Goal: Task Accomplishment & Management: Manage account settings

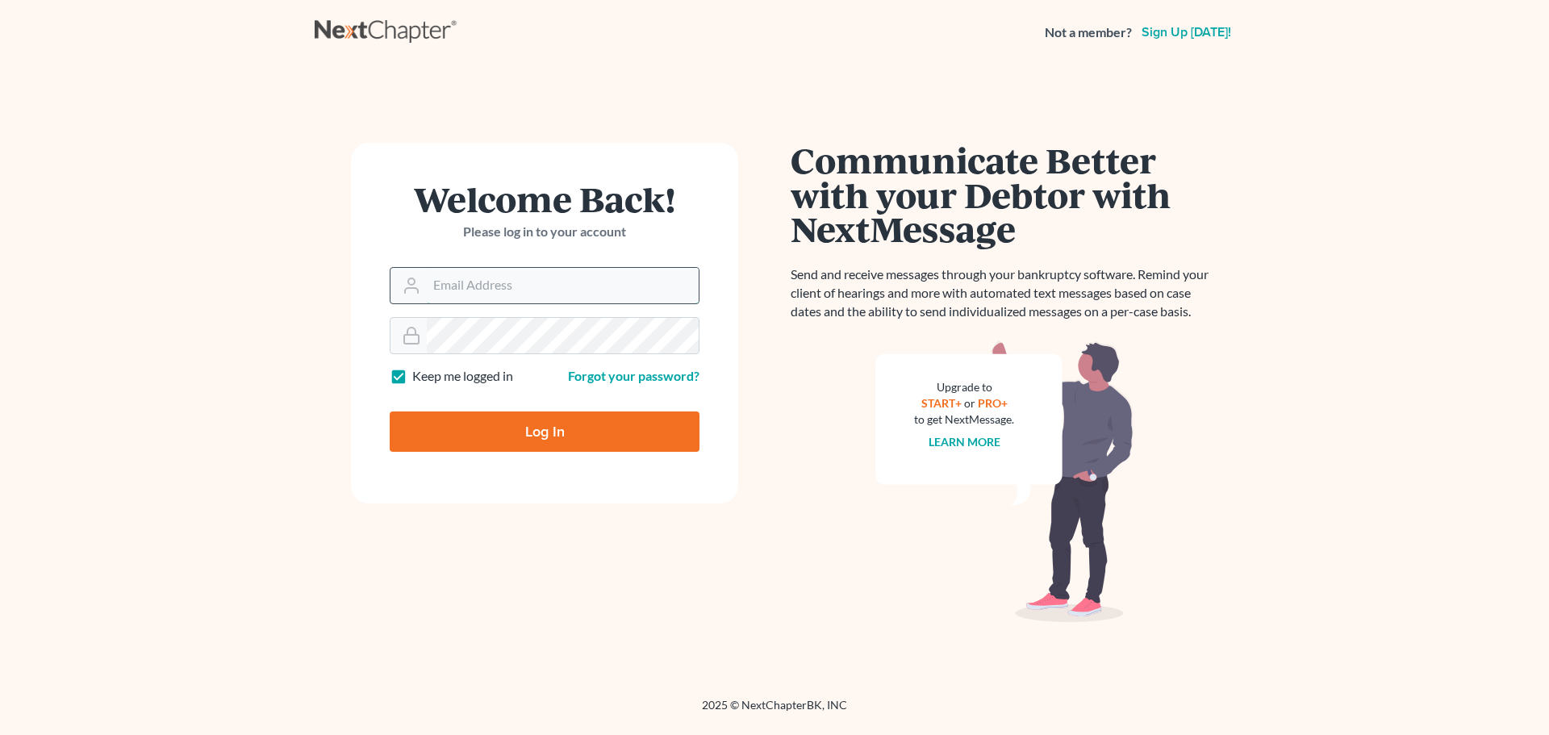
click at [532, 278] on input "Email Address" at bounding box center [563, 286] width 272 height 36
type input "sblack@lawolaw.org"
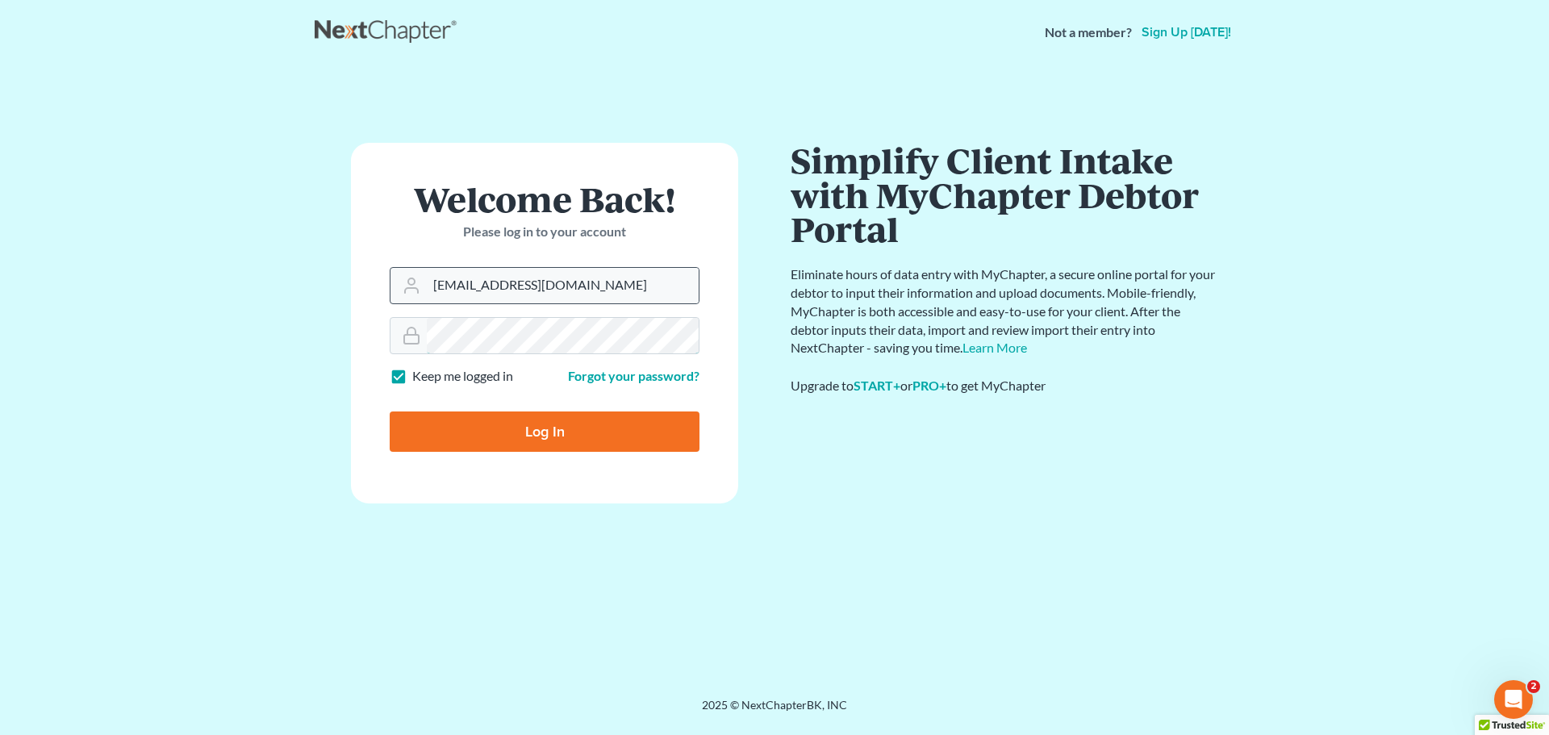
click at [390, 412] on input "Log In" at bounding box center [545, 432] width 310 height 40
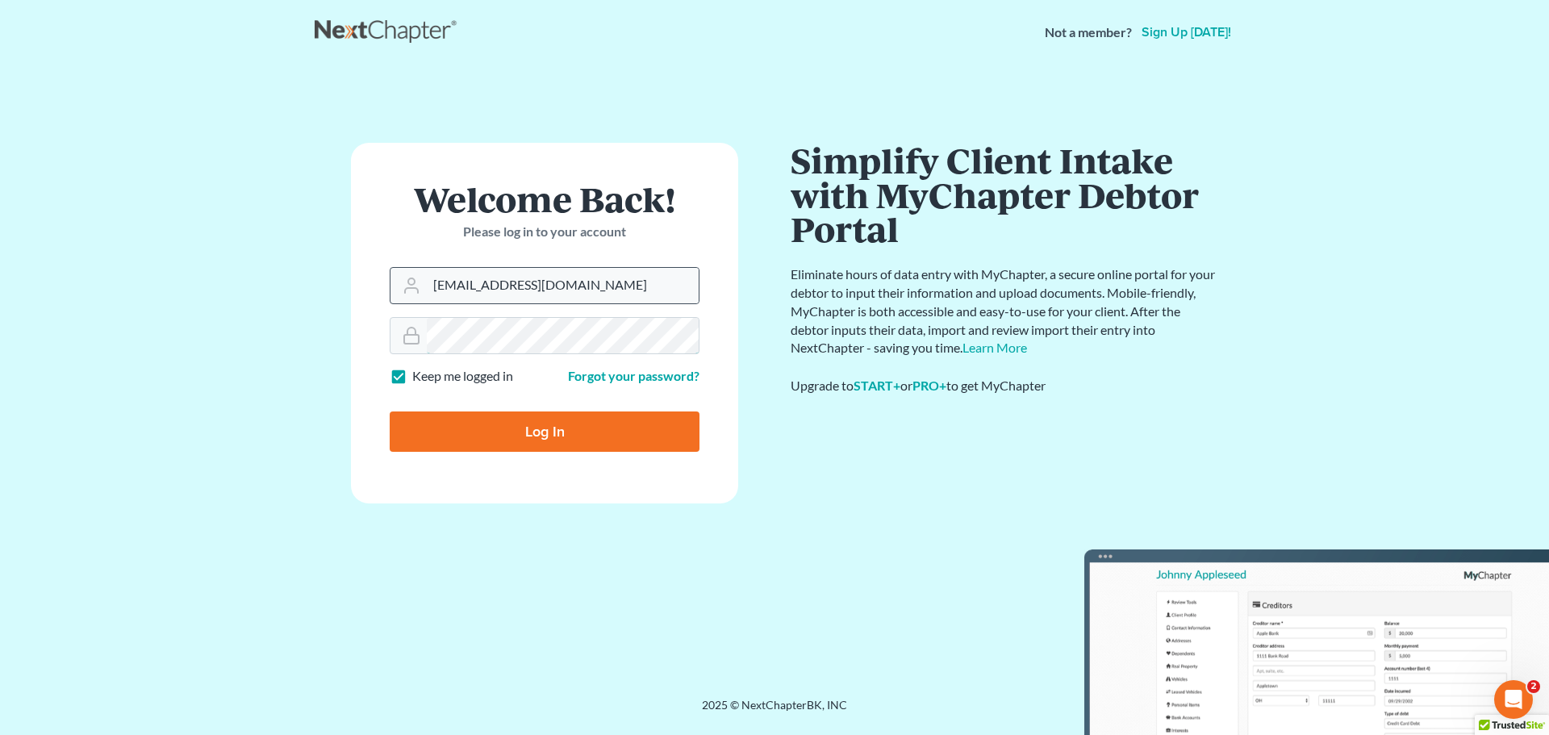
type input "Thinking..."
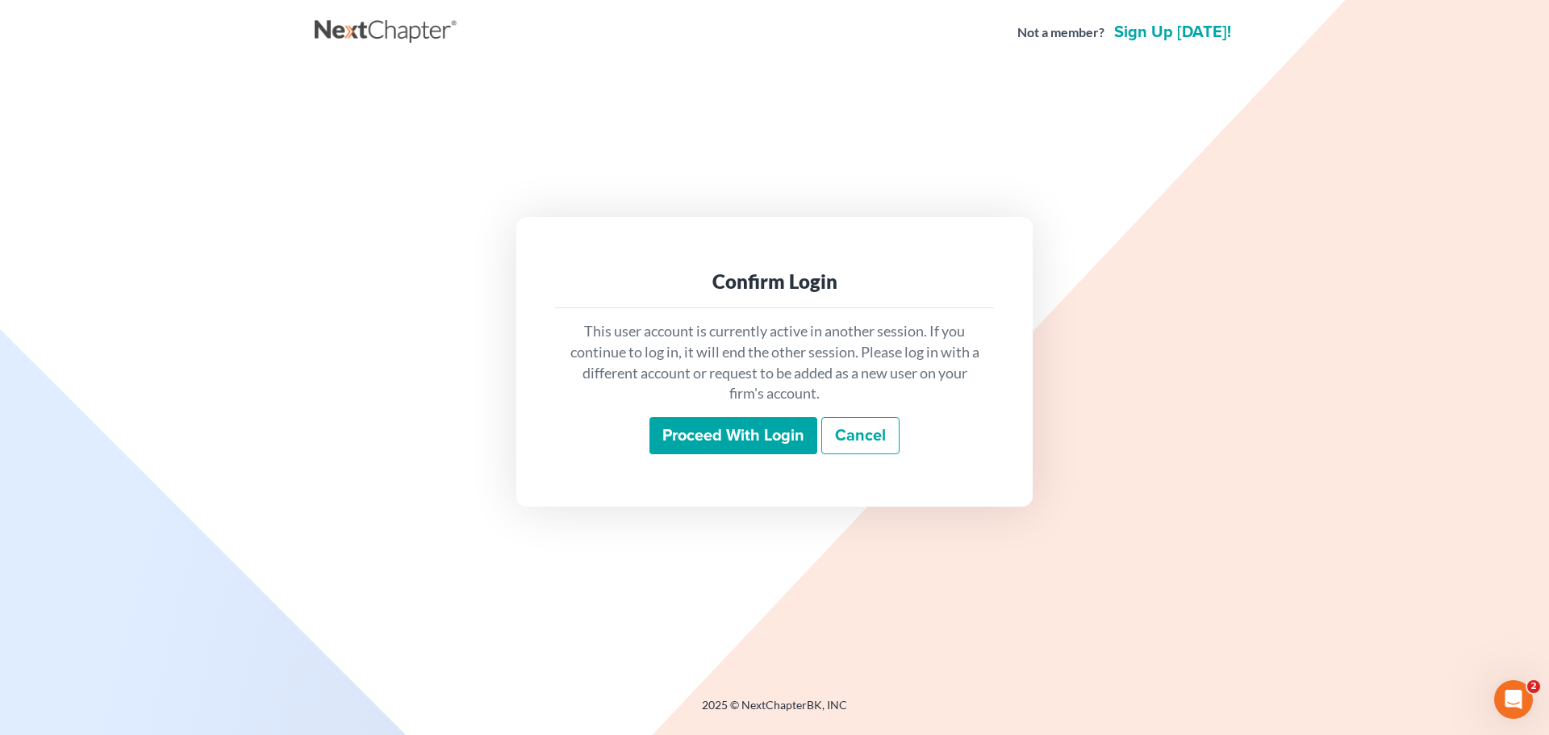
click at [694, 436] on input "Proceed with login" at bounding box center [734, 435] width 168 height 37
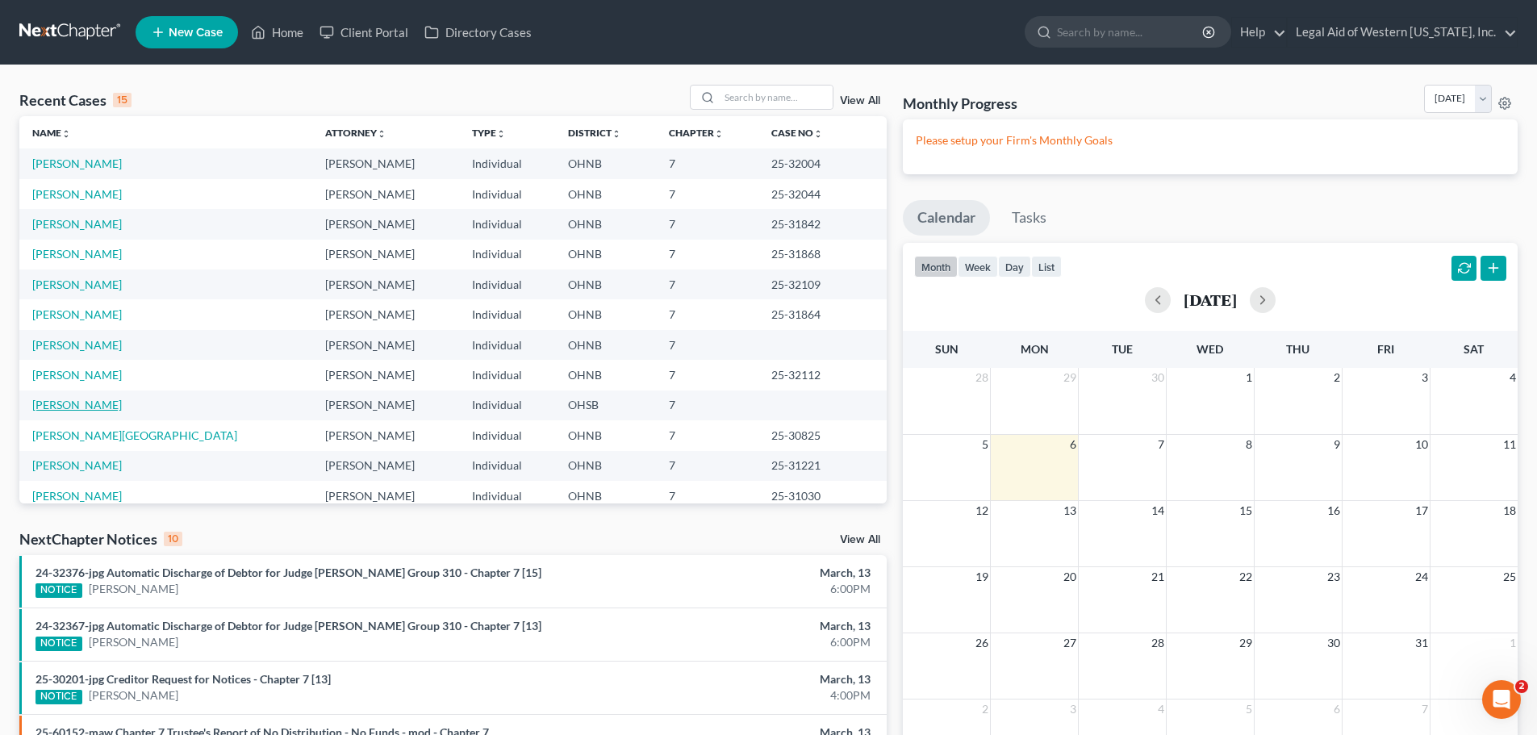
click at [90, 403] on link "[PERSON_NAME]" at bounding box center [77, 405] width 90 height 14
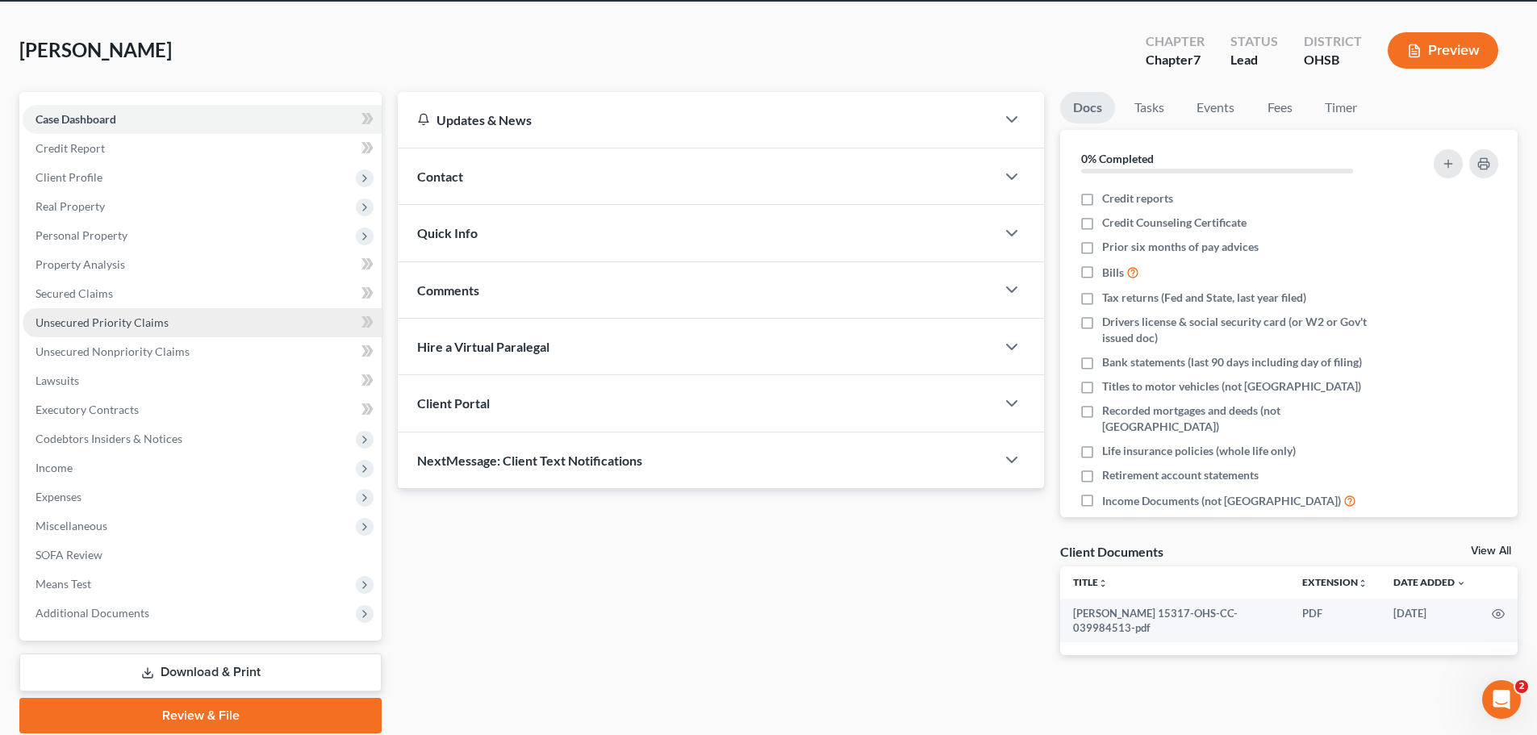
scroll to position [123, 0]
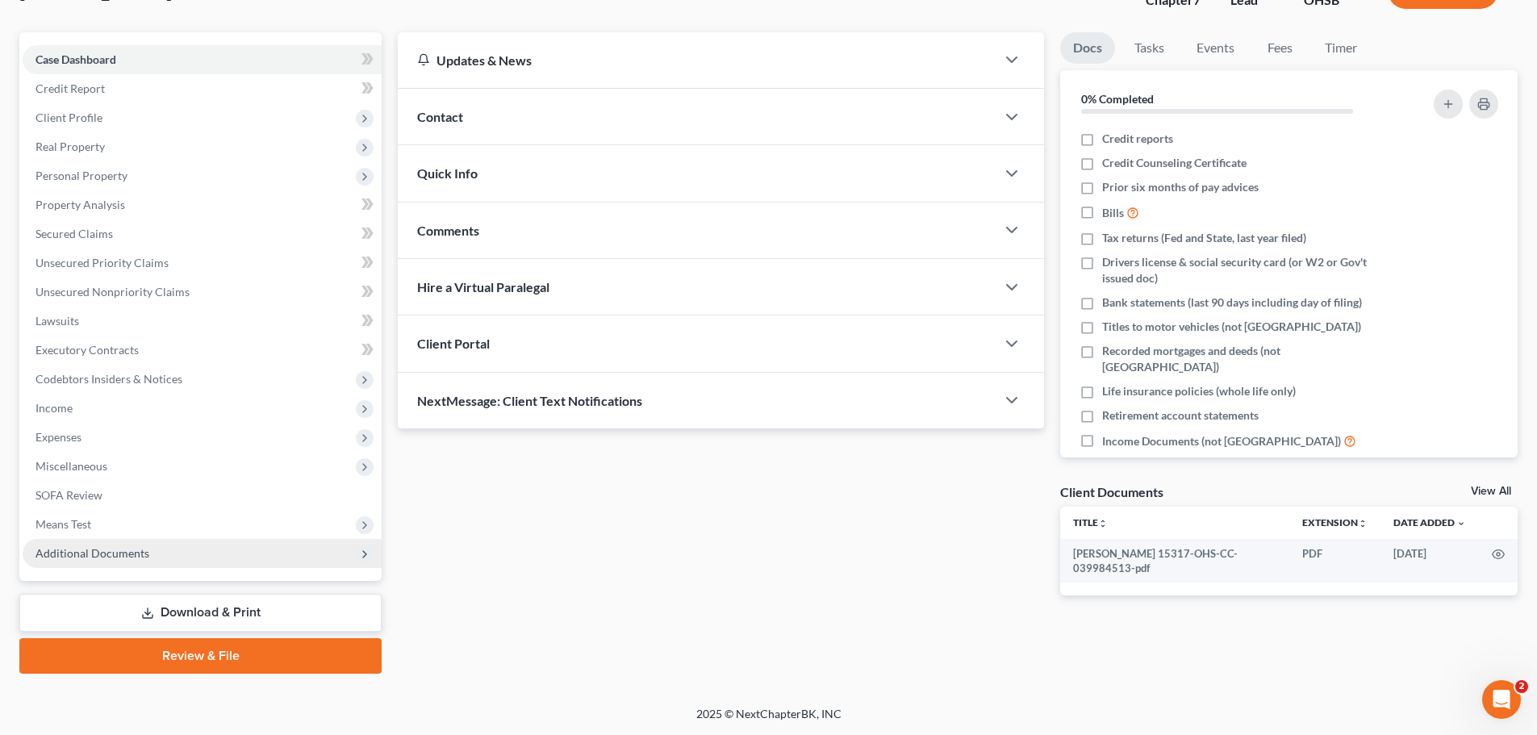
click at [241, 558] on span "Additional Documents" at bounding box center [202, 553] width 359 height 29
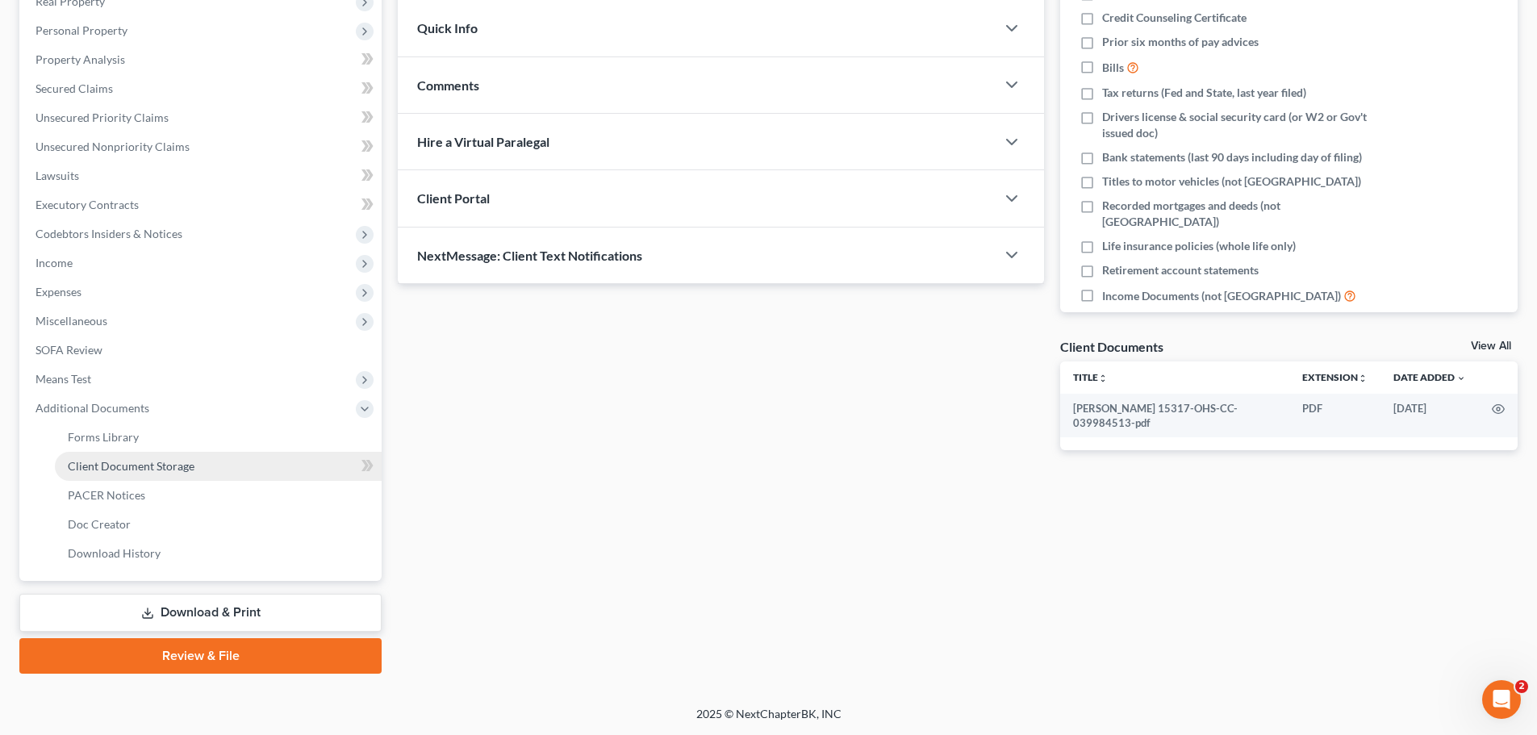
click at [221, 458] on link "Client Document Storage" at bounding box center [218, 466] width 327 height 29
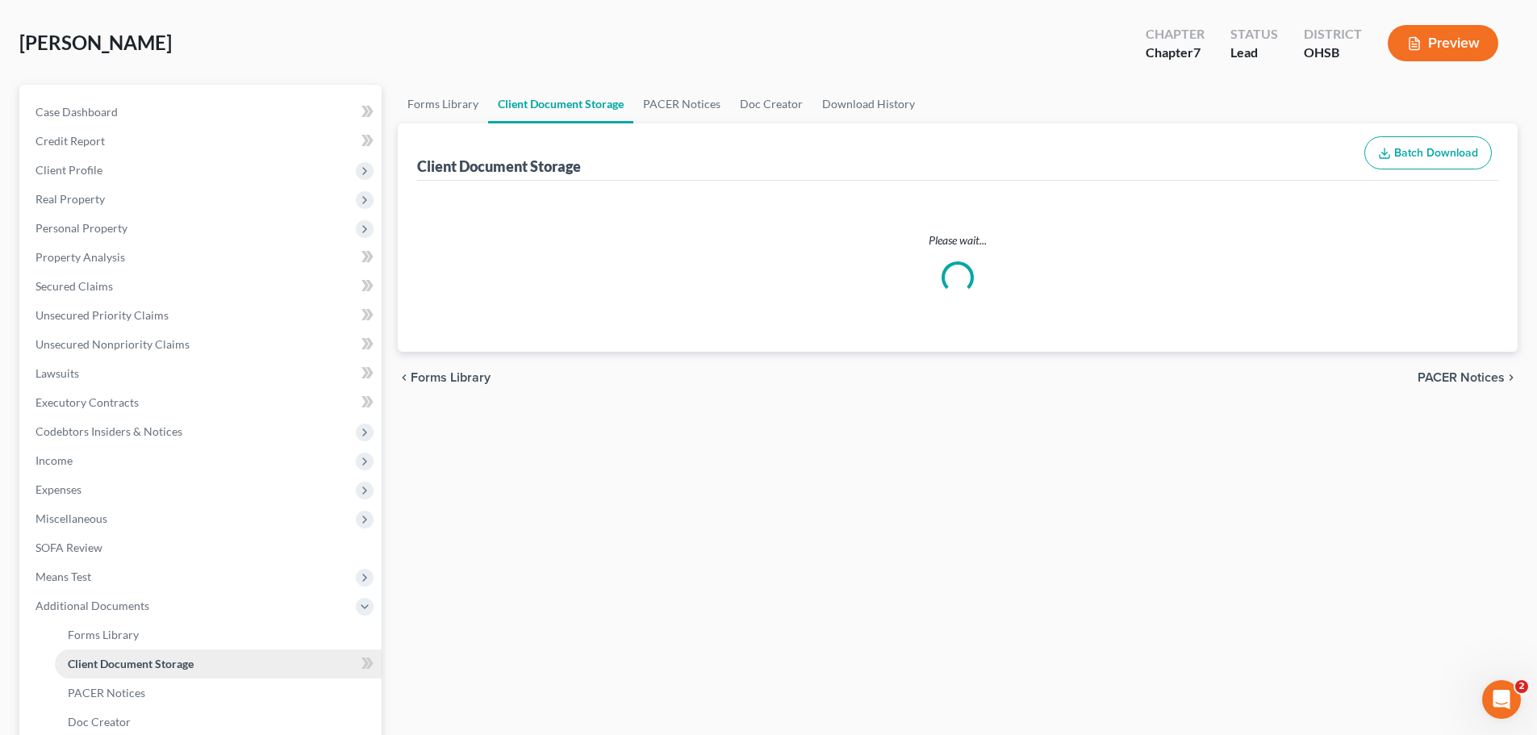
select select "7"
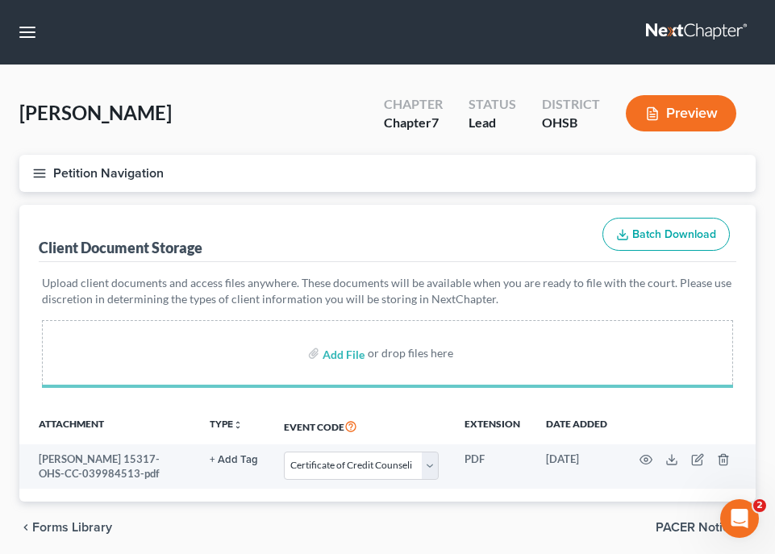
select select "7"
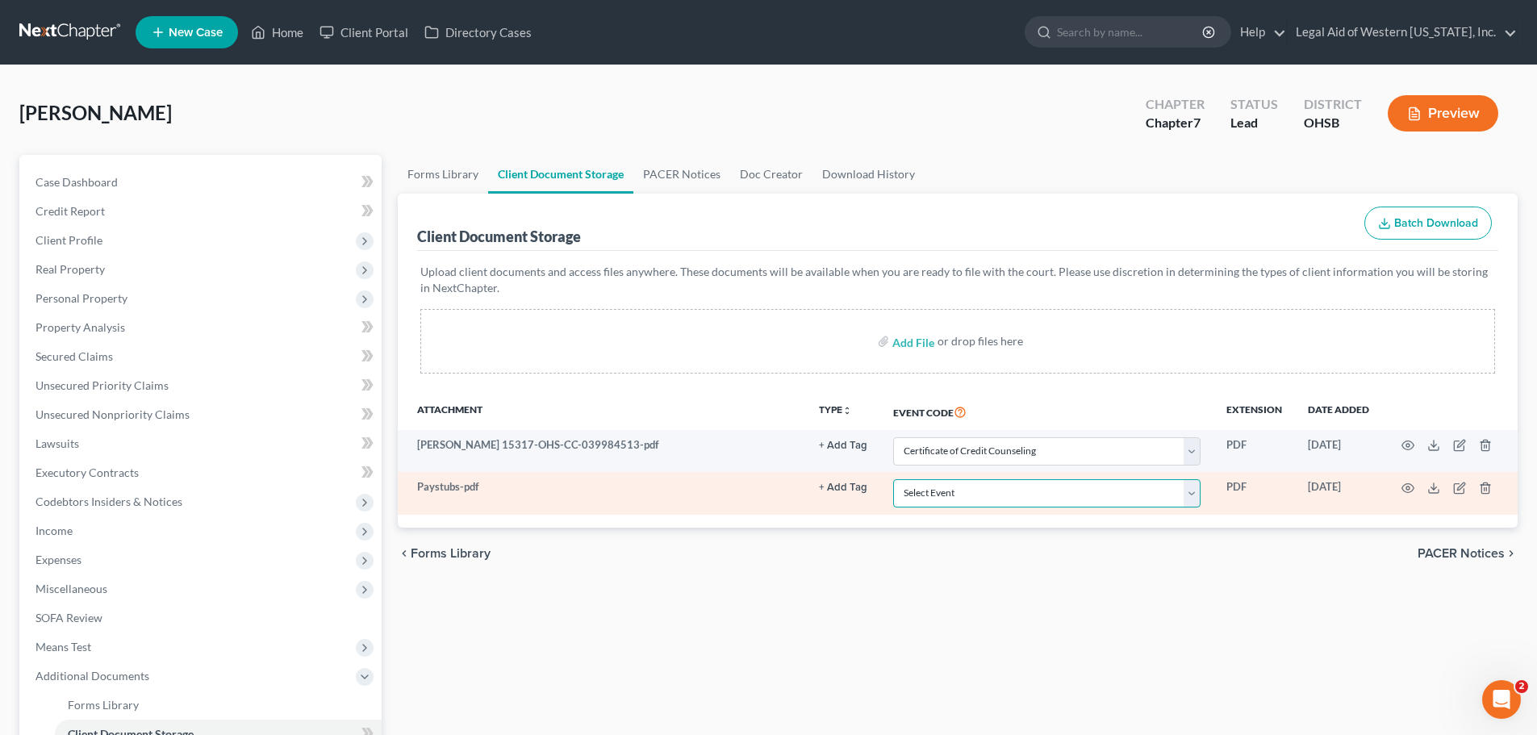
click at [1188, 487] on select "Select Event 20 Largest Unsecured Creditors Amended Document Amended List of Cr…" at bounding box center [1046, 493] width 307 height 28
select select "60"
click at [893, 479] on select "Select Event 20 Largest Unsecured Creditors Amended Document Amended List of Cr…" at bounding box center [1046, 493] width 307 height 28
click at [1488, 490] on icon "button" at bounding box center [1485, 488] width 13 height 13
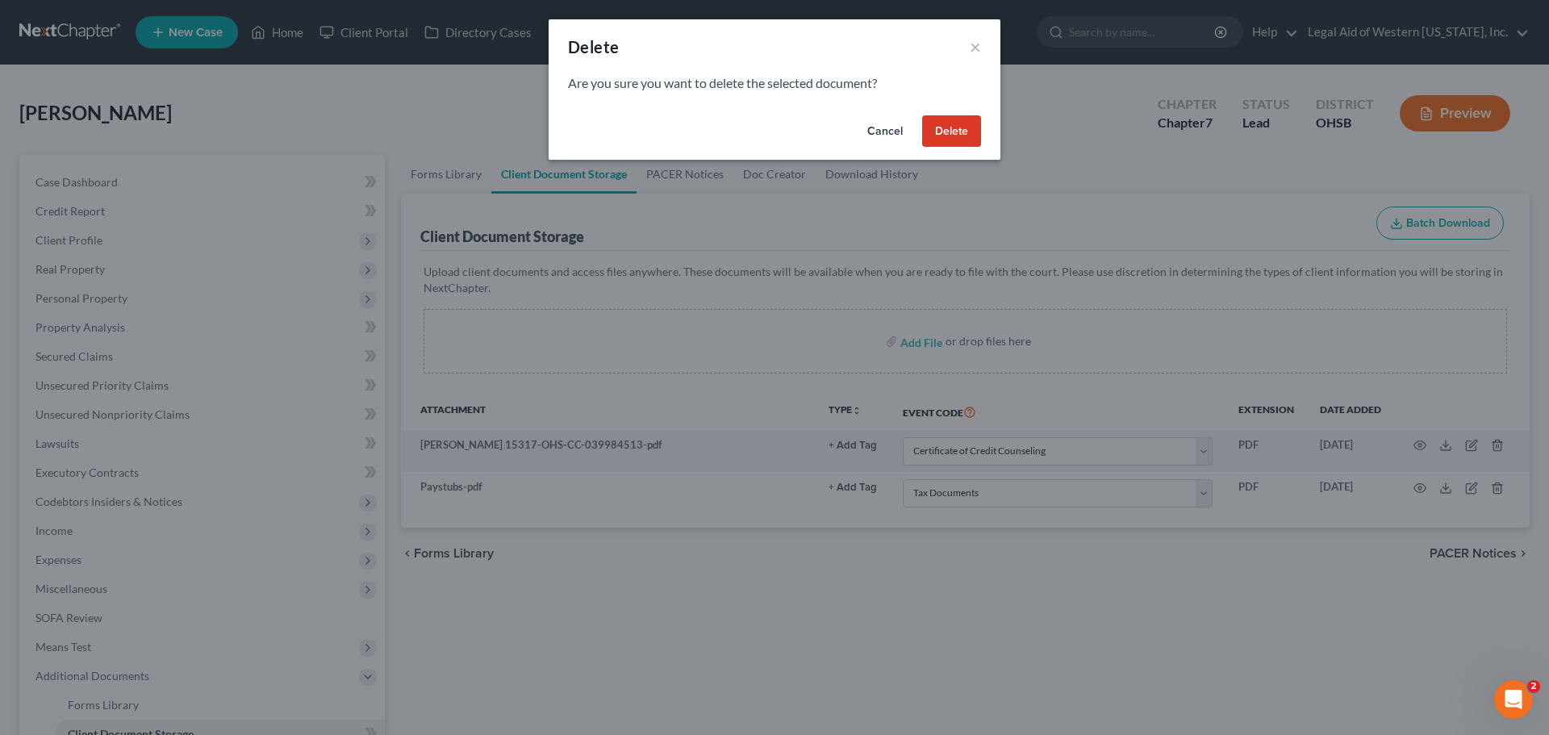
click at [938, 130] on button "Delete" at bounding box center [951, 131] width 59 height 32
